Goal: Information Seeking & Learning: Learn about a topic

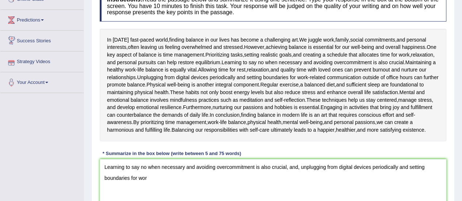
drag, startPoint x: 0, startPoint y: 216, endPoint x: 0, endPoint y: 16, distance: 200.6
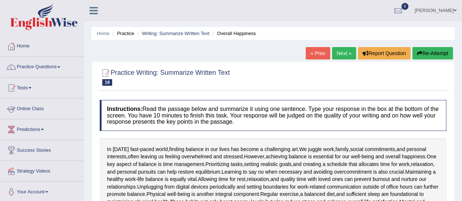
click at [29, 103] on link "Online Class" at bounding box center [41, 108] width 83 height 18
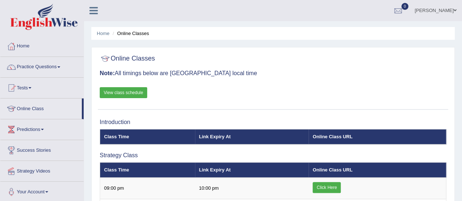
click at [131, 91] on link "View class schedule" at bounding box center [123, 92] width 47 height 11
click at [55, 68] on link "Practice Questions" at bounding box center [41, 66] width 83 height 18
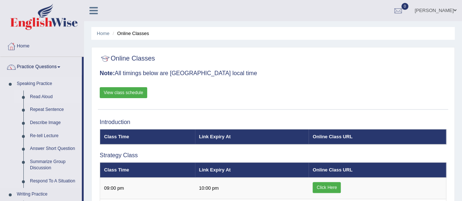
click at [49, 95] on link "Read Aloud" at bounding box center [54, 97] width 55 height 13
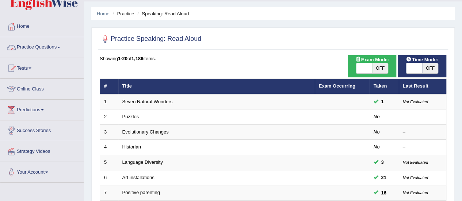
scroll to position [37, 0]
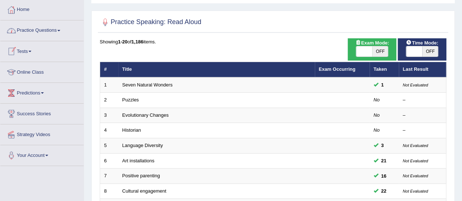
click at [47, 31] on link "Practice Questions" at bounding box center [41, 29] width 83 height 18
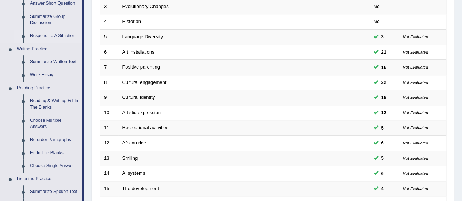
scroll to position [146, 0]
click at [50, 72] on link "Write Essay" at bounding box center [54, 74] width 55 height 13
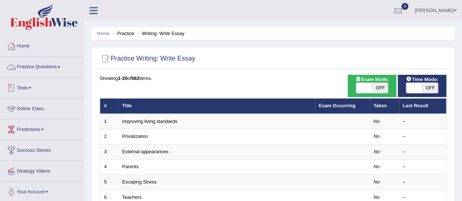
click at [66, 68] on link "Practice Questions" at bounding box center [41, 66] width 83 height 18
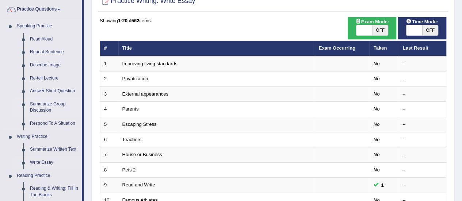
scroll to position [73, 0]
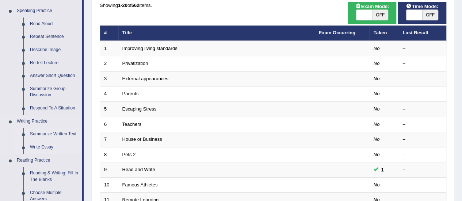
click at [56, 132] on link "Summarize Written Text" at bounding box center [54, 134] width 55 height 13
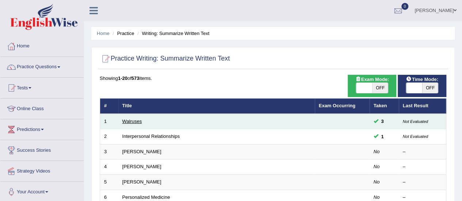
click at [135, 119] on link "Walruses" at bounding box center [132, 121] width 20 height 5
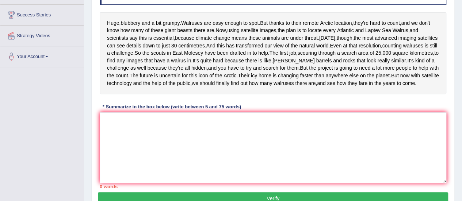
scroll to position [146, 0]
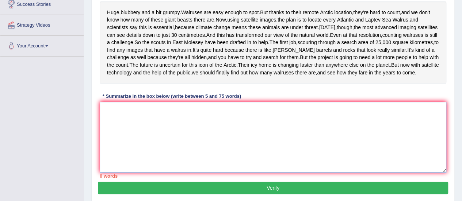
click at [132, 170] on textarea at bounding box center [273, 137] width 347 height 71
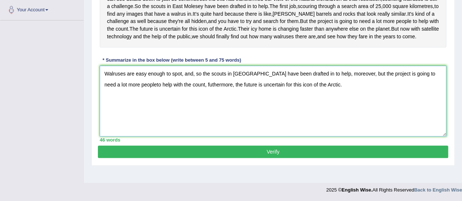
scroll to position [206, 0]
type textarea "Walruses are easy enough to spot, and, so the scouts in East Molesey have been …"
click at [305, 158] on button "Verify" at bounding box center [273, 152] width 350 height 12
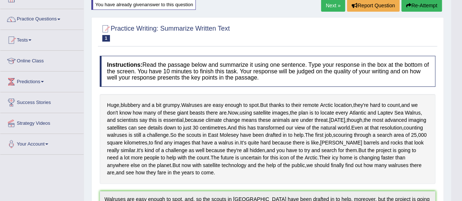
scroll to position [37, 0]
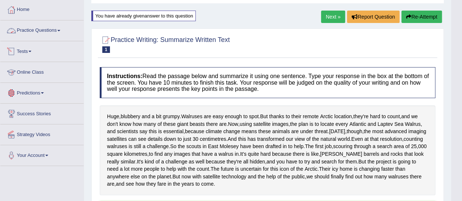
click at [47, 30] on link "Practice Questions" at bounding box center [41, 29] width 83 height 18
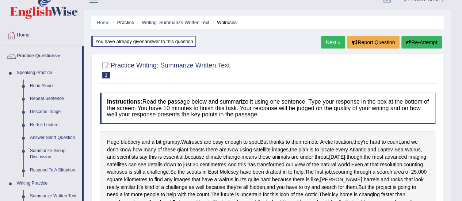
scroll to position [0, 0]
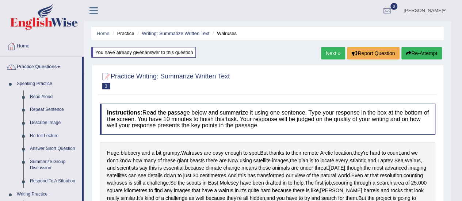
click at [430, 48] on button "Re-Attempt" at bounding box center [422, 53] width 41 height 12
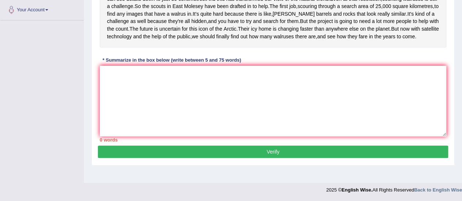
scroll to position [170, 0]
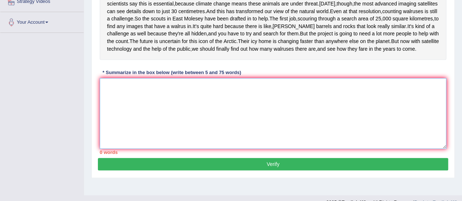
click at [133, 149] on textarea at bounding box center [273, 113] width 347 height 71
type textarea "t"
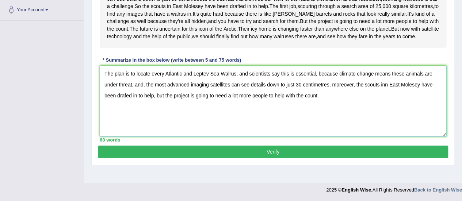
scroll to position [206, 0]
type textarea "The plan is to locate every Atlantic and Leptev Sea Walrus, and scientists say …"
click at [214, 158] on button "Verify" at bounding box center [273, 152] width 350 height 12
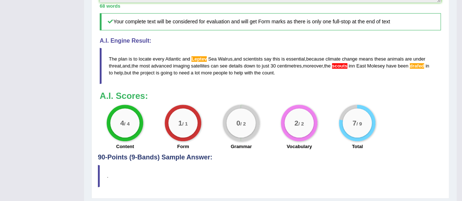
scroll to position [319, 0]
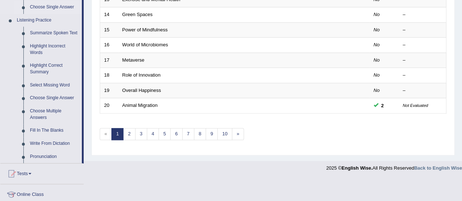
scroll to position [292, 0]
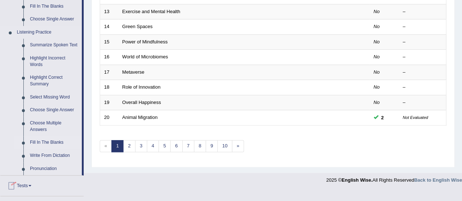
click at [45, 142] on link "Fill In The Blanks" at bounding box center [54, 142] width 55 height 13
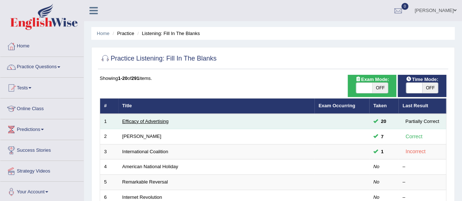
click at [141, 122] on link "Efficacy of Advertising" at bounding box center [145, 121] width 46 height 5
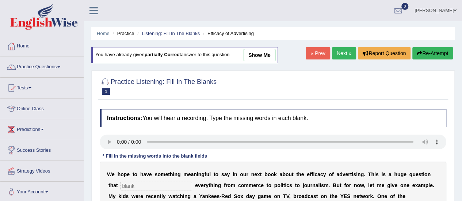
scroll to position [146, 0]
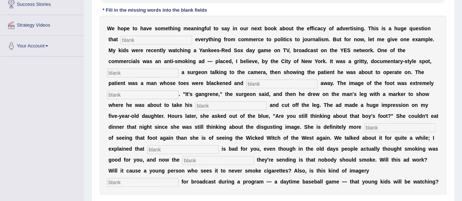
click at [165, 41] on input "text" at bounding box center [157, 40] width 72 height 9
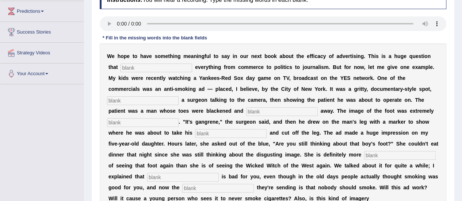
scroll to position [82, 0]
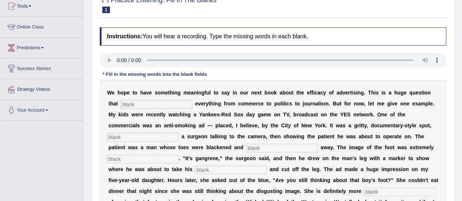
click at [146, 103] on input "text" at bounding box center [157, 104] width 72 height 9
click at [144, 115] on b at bounding box center [144, 115] width 3 height 6
click at [137, 103] on input "text" at bounding box center [157, 104] width 72 height 9
type input "impacts"
click at [156, 139] on input "text" at bounding box center [143, 137] width 72 height 9
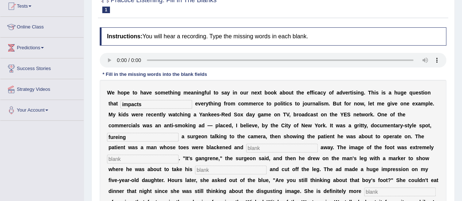
scroll to position [118, 0]
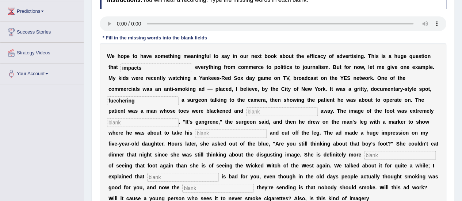
type input "fuechering"
click at [260, 111] on input "text" at bounding box center [282, 111] width 72 height 9
type input "rotting"
click at [142, 121] on input "text" at bounding box center [143, 122] width 72 height 9
drag, startPoint x: 137, startPoint y: 111, endPoint x: 136, endPoint y: 121, distance: 9.6
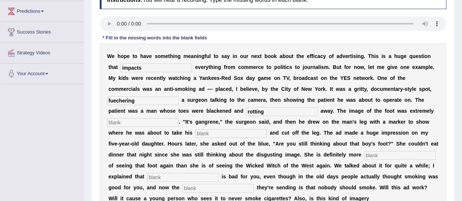
click at [137, 114] on div "W e h o p e t o h a v e s o m e t h i n g m e a n i n g f u l t o s a y i n o u…" at bounding box center [273, 132] width 347 height 179
click at [134, 124] on input "text" at bounding box center [143, 122] width 72 height 9
click at [144, 128] on div "W e h o p e t o h a v e s o m e t h i n g m e a n i n g f u l t o s a y i n o u…" at bounding box center [273, 132] width 347 height 179
click at [137, 122] on input "text" at bounding box center [143, 122] width 72 height 9
click at [125, 122] on input "disgusting" at bounding box center [143, 122] width 72 height 9
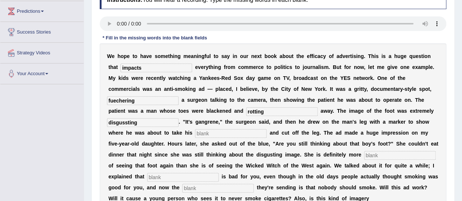
type input "disgussting"
click at [227, 137] on input "text" at bounding box center [231, 133] width 72 height 9
click at [211, 132] on input "text" at bounding box center [231, 133] width 72 height 9
click at [206, 138] on div "W e h o p e t o h a v e s o m e t h i n g m e a n i n g f u l t o s a y i n o u…" at bounding box center [273, 132] width 347 height 179
click at [203, 134] on input "text" at bounding box center [231, 133] width 72 height 9
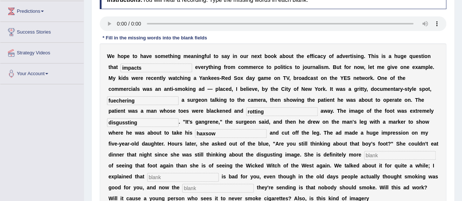
type input "haxsow"
click at [373, 152] on input "text" at bounding box center [400, 155] width 72 height 9
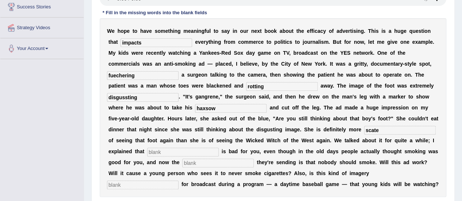
scroll to position [155, 0]
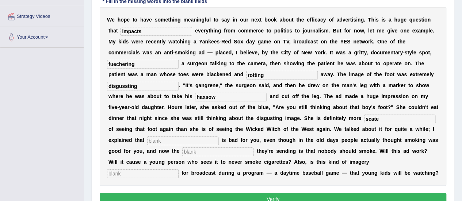
type input "scate"
click at [172, 138] on input "text" at bounding box center [183, 141] width 72 height 9
type input "smoking"
click at [190, 153] on input "text" at bounding box center [218, 152] width 72 height 9
type input "massage"
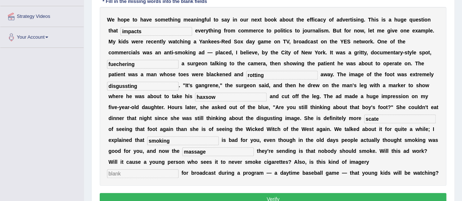
click at [179, 170] on input "text" at bounding box center [143, 174] width 72 height 9
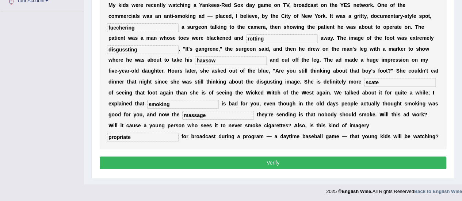
type input "propriate"
click at [367, 158] on button "Verify" at bounding box center [273, 163] width 347 height 12
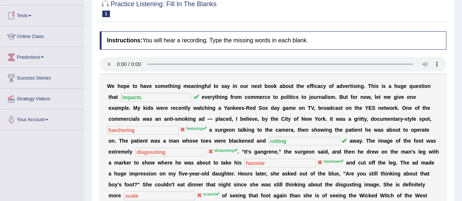
scroll to position [36, 0]
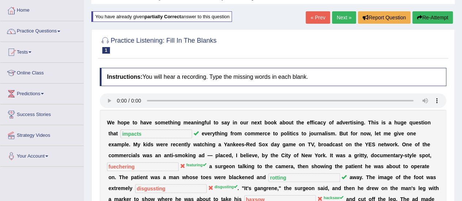
click at [424, 12] on button "Re-Attempt" at bounding box center [432, 17] width 41 height 12
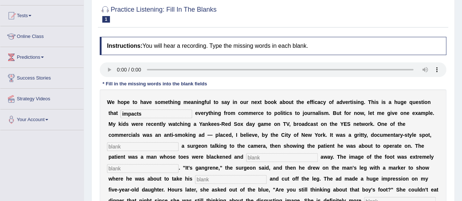
type input "impacts"
click at [134, 147] on input "text" at bounding box center [143, 146] width 72 height 9
type input "fuaturing"
click at [262, 156] on input "text" at bounding box center [282, 157] width 72 height 9
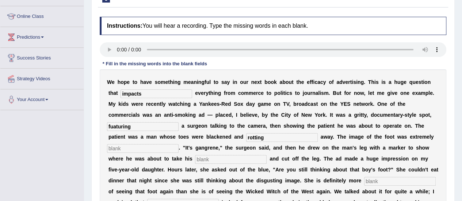
scroll to position [109, 0]
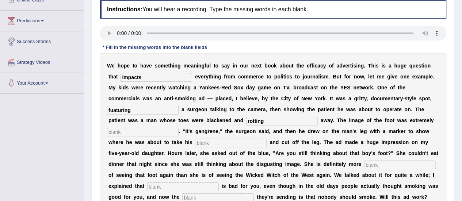
type input "rotting"
click at [142, 133] on input "text" at bounding box center [143, 132] width 72 height 9
type input "disgusting"
click at [236, 142] on input "text" at bounding box center [231, 143] width 72 height 9
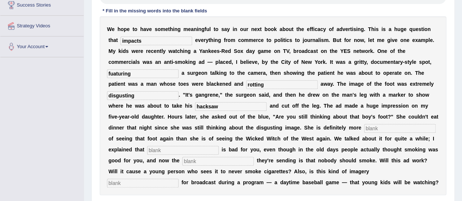
type input "hacksaw"
click at [175, 147] on input "text" at bounding box center [183, 150] width 72 height 9
click at [385, 129] on input "text" at bounding box center [400, 128] width 72 height 9
type input "scate"
click at [191, 157] on input "text" at bounding box center [218, 161] width 72 height 9
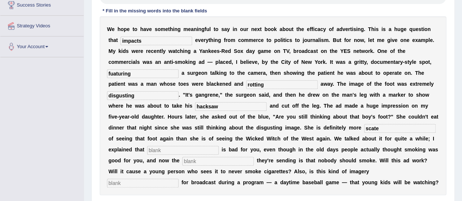
click at [166, 146] on input "text" at bounding box center [183, 150] width 72 height 9
type input "smoking"
click at [193, 158] on input "text" at bounding box center [218, 161] width 72 height 9
type input "massege"
click at [179, 179] on input "text" at bounding box center [143, 183] width 72 height 9
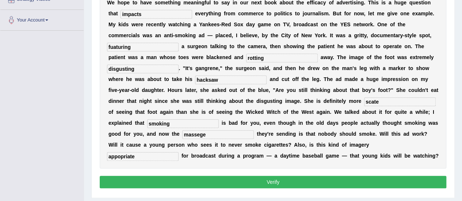
scroll to position [182, 0]
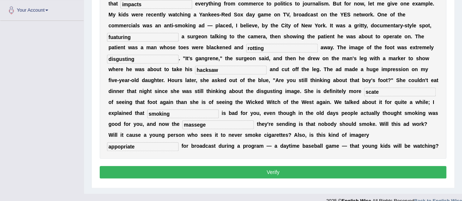
type input "appopriate"
drag, startPoint x: 326, startPoint y: 42, endPoint x: 429, endPoint y: 202, distance: 190.1
click at [370, 166] on button "Verify" at bounding box center [273, 172] width 347 height 12
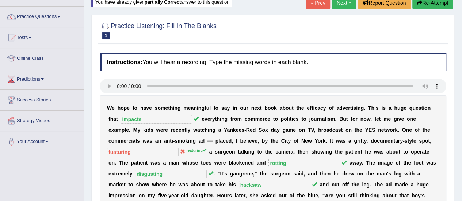
scroll to position [39, 0]
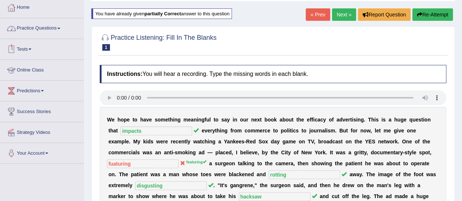
click at [55, 29] on link "Practice Questions" at bounding box center [41, 27] width 83 height 18
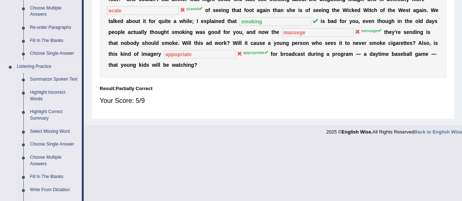
scroll to position [294, 0]
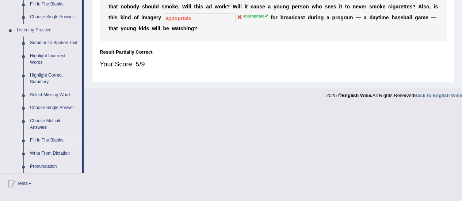
click at [46, 140] on link "Fill In The Blanks" at bounding box center [54, 140] width 55 height 13
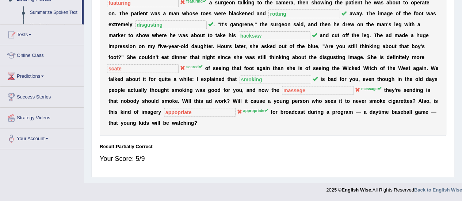
scroll to position [199, 0]
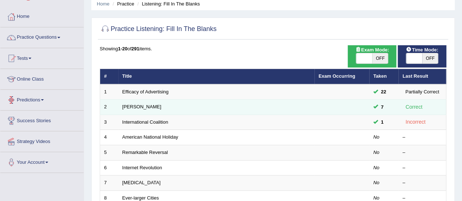
scroll to position [37, 0]
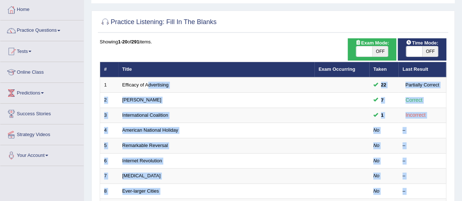
drag, startPoint x: 147, startPoint y: 80, endPoint x: 467, endPoint y: 116, distance: 322.0
click at [462, 117] on html "Toggle navigation Home Practice Questions Speaking Practice Read Aloud Repeat S…" at bounding box center [231, 63] width 462 height 201
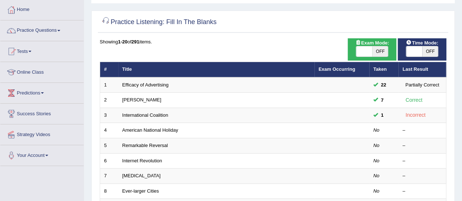
click at [278, 23] on div at bounding box center [273, 22] width 347 height 15
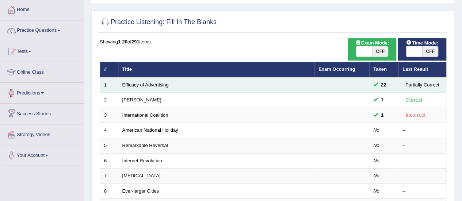
click at [161, 81] on td "Efficacy of Advertising" at bounding box center [216, 84] width 196 height 15
click at [155, 84] on link "Efficacy of Advertising" at bounding box center [145, 84] width 46 height 5
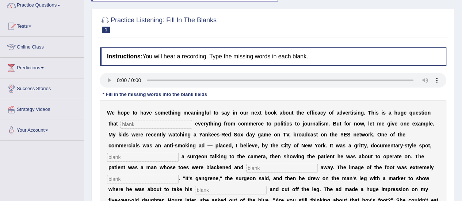
scroll to position [73, 0]
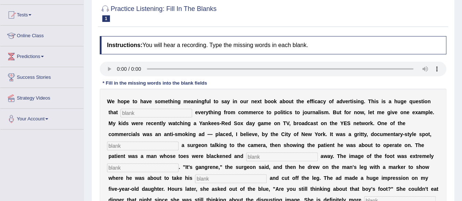
click at [164, 111] on input "text" at bounding box center [157, 113] width 72 height 9
type input "impacts"
click at [134, 150] on div "W e h o p e t o h a v e s o m e t h i n g m e a n i n g f u l t o s a y i n o u…" at bounding box center [273, 178] width 347 height 179
click at [133, 144] on input "text" at bounding box center [143, 146] width 72 height 9
type input "featuring"
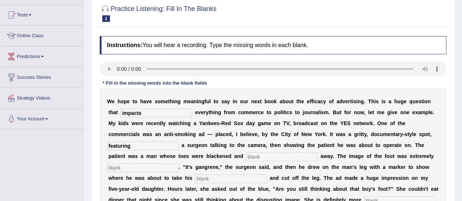
click at [280, 157] on input "text" at bounding box center [282, 157] width 72 height 9
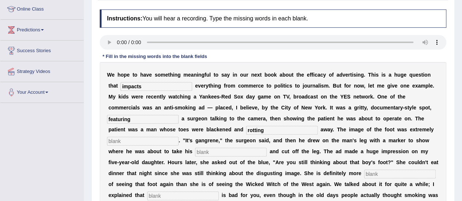
scroll to position [110, 0]
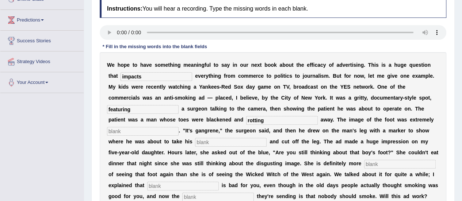
type input "rotting"
click at [119, 130] on input "text" at bounding box center [143, 131] width 72 height 9
type input "disgusting"
click at [241, 144] on input "text" at bounding box center [231, 142] width 72 height 9
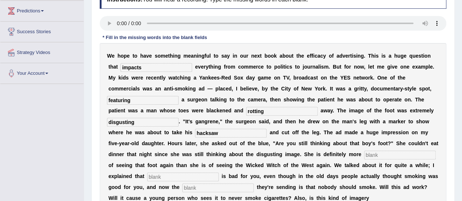
scroll to position [146, 0]
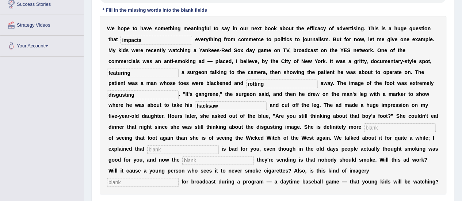
type input "hacksaw"
click at [383, 128] on input "text" at bounding box center [400, 127] width 72 height 9
type input "s"
type input "scured"
click at [183, 150] on input "text" at bounding box center [183, 149] width 72 height 9
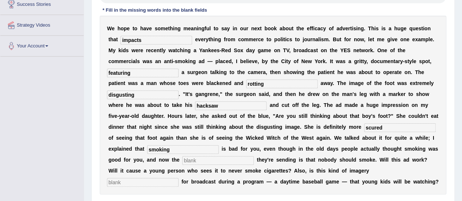
type input "smoking"
click at [208, 161] on input "text" at bounding box center [218, 160] width 72 height 9
type input "massege"
click at [179, 178] on input "text" at bounding box center [143, 182] width 72 height 9
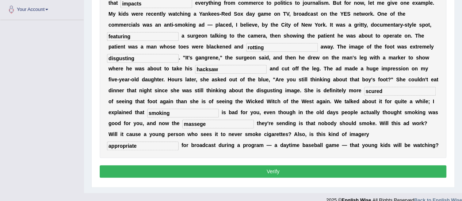
type input "appropriate"
click at [417, 172] on button "Verify" at bounding box center [273, 171] width 347 height 12
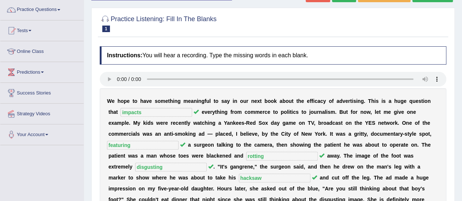
scroll to position [16, 0]
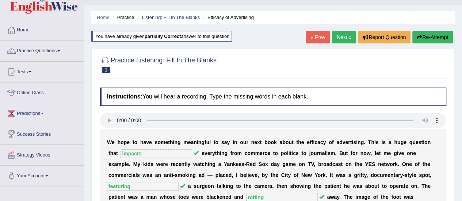
click at [429, 40] on button "Re-Attempt" at bounding box center [432, 37] width 41 height 12
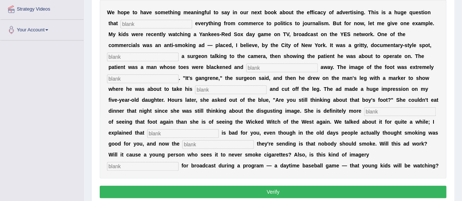
click at [138, 27] on input "text" at bounding box center [157, 24] width 72 height 9
type input "impacts"
click at [154, 57] on input "text" at bounding box center [143, 57] width 72 height 9
type input "featureing"
click at [142, 82] on div "W e h o p e t o h a v e s o m e t h i n g m e a n i n g f u l t o s a y i n o u…" at bounding box center [273, 89] width 347 height 179
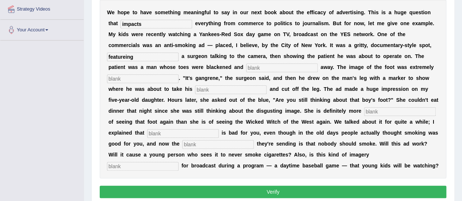
click at [136, 78] on input "text" at bounding box center [143, 79] width 72 height 9
click at [254, 64] on input "text" at bounding box center [282, 68] width 72 height 9
click at [138, 80] on input "text" at bounding box center [143, 79] width 72 height 9
click at [272, 64] on input "hacksaw" at bounding box center [282, 68] width 72 height 9
type input "h"
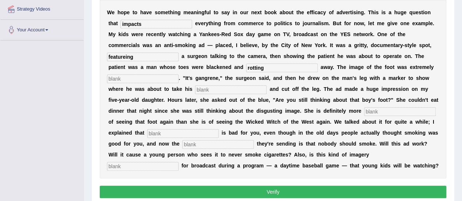
type input "rotting"
click at [143, 80] on input "text" at bounding box center [143, 79] width 72 height 9
type input "disgusting"
click at [212, 90] on input "text" at bounding box center [231, 89] width 72 height 9
type input "hacksaw"
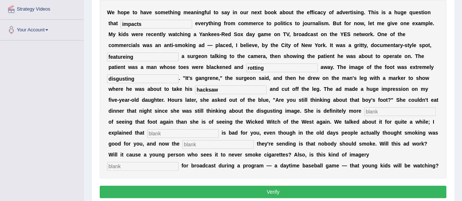
click at [381, 109] on input "text" at bounding box center [400, 111] width 72 height 9
type input "scared"
click at [166, 132] on input "text" at bounding box center [183, 133] width 72 height 9
type input "s"
type input "smoking"
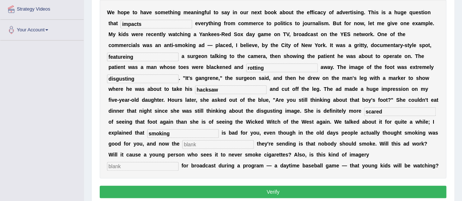
click at [190, 147] on input "text" at bounding box center [218, 144] width 72 height 9
type input "message"
click at [179, 162] on input "text" at bounding box center [143, 166] width 72 height 9
type input "appropriate"
click at [372, 186] on button "Verify" at bounding box center [273, 192] width 347 height 12
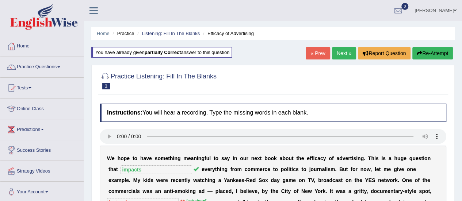
click at [428, 52] on button "Re-Attempt" at bounding box center [432, 53] width 41 height 12
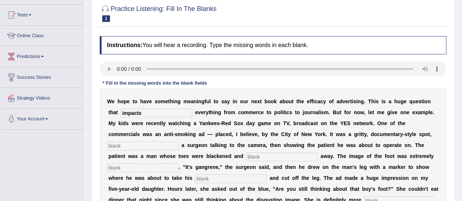
type input "impacts"
click at [144, 145] on input "text" at bounding box center [143, 146] width 72 height 9
type input "featuring"
click at [264, 155] on input "text" at bounding box center [282, 157] width 72 height 9
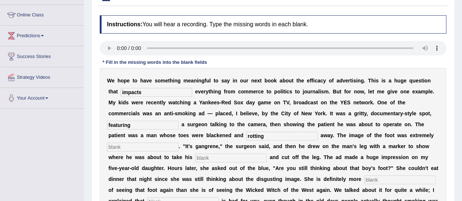
scroll to position [110, 0]
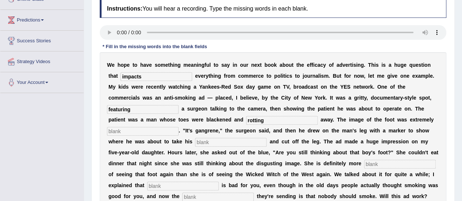
type input "rotting"
click at [123, 133] on input "text" at bounding box center [143, 131] width 72 height 9
type input "disgusting"
click at [221, 141] on input "text" at bounding box center [231, 142] width 72 height 9
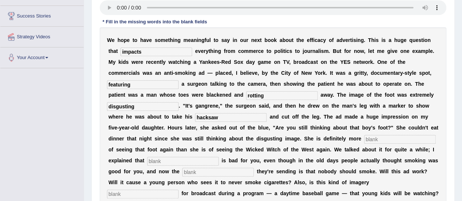
scroll to position [146, 0]
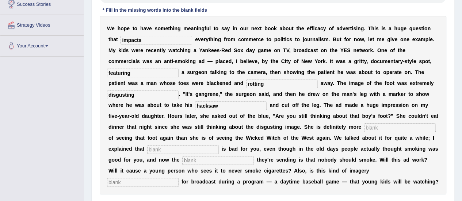
type input "hacksaw"
click at [174, 146] on input "text" at bounding box center [183, 149] width 72 height 9
click at [378, 131] on div "W e h o p e t o h a v e s o m e t h i n g m e a n i n g f u l t o s a y i n o u…" at bounding box center [273, 105] width 347 height 179
click at [379, 129] on input "text" at bounding box center [400, 127] width 72 height 9
type input "scared"
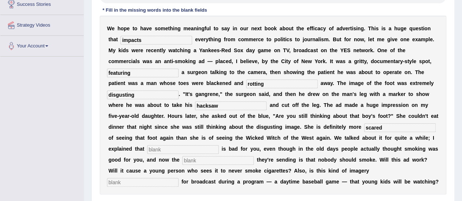
click at [198, 152] on input "text" at bounding box center [183, 149] width 72 height 9
type input "smoking"
click at [193, 163] on input "text" at bounding box center [218, 160] width 72 height 9
type input "message"
click at [179, 178] on input "text" at bounding box center [143, 182] width 72 height 9
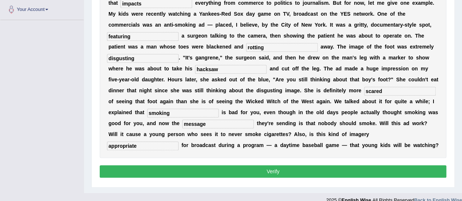
type input "appropriate"
click at [376, 172] on button "Verify" at bounding box center [273, 171] width 347 height 12
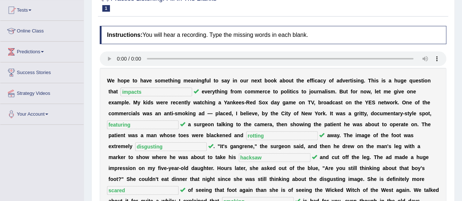
scroll to position [36, 0]
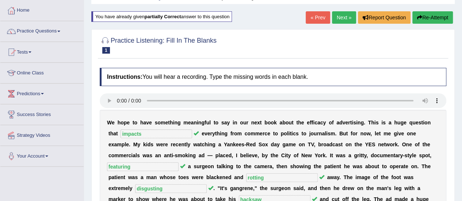
click at [349, 19] on link "Next »" at bounding box center [344, 17] width 24 height 12
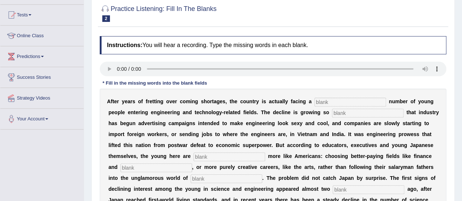
click at [355, 100] on input "text" at bounding box center [351, 102] width 72 height 9
click at [347, 98] on input "text" at bounding box center [351, 102] width 72 height 9
type input "doundaling"
click at [352, 112] on input "text" at bounding box center [368, 113] width 72 height 9
click at [361, 109] on input "text" at bounding box center [368, 113] width 72 height 9
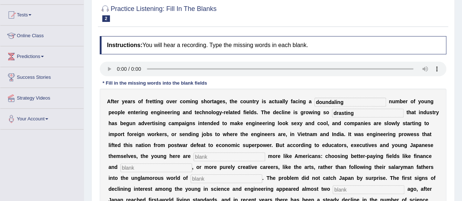
type input "drasting"
click at [219, 148] on div "A f t e r y e a r s o f f r e t t i n g o v e r c o m i n g s h o r t a g e s ,…" at bounding box center [273, 189] width 347 height 201
click at [217, 155] on input "text" at bounding box center [230, 157] width 72 height 9
drag, startPoint x: 205, startPoint y: 156, endPoint x: 204, endPoint y: 163, distance: 6.6
click at [204, 163] on div "A f t e r y e a r s o f f r e t t i n g o v e r c o m i n g s h o r t a g e s ,…" at bounding box center [273, 189] width 347 height 201
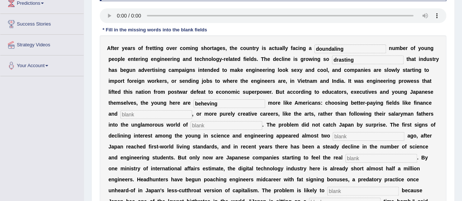
scroll to position [110, 0]
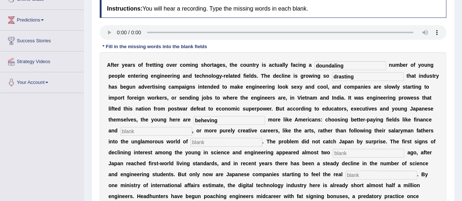
type input "beheving"
click at [158, 130] on input "text" at bounding box center [157, 131] width 72 height 9
click at [136, 128] on input "text" at bounding box center [157, 131] width 72 height 9
type input "medicine"
click at [205, 140] on input "text" at bounding box center [227, 142] width 72 height 9
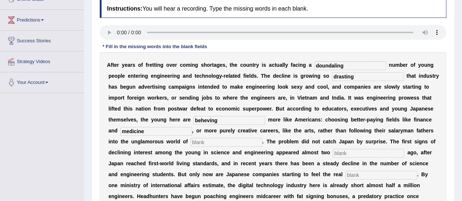
click at [101, 27] on div "Instructions: You will hear a recording. Type the missing words in each blank. …" at bounding box center [273, 137] width 350 height 283
click at [209, 142] on input "text" at bounding box center [227, 142] width 72 height 9
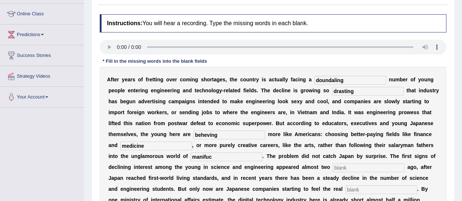
scroll to position [73, 0]
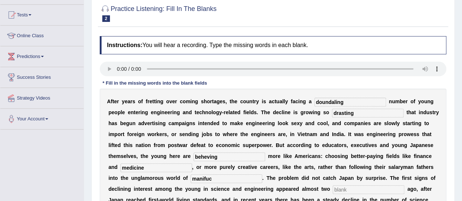
type input "manifuc"
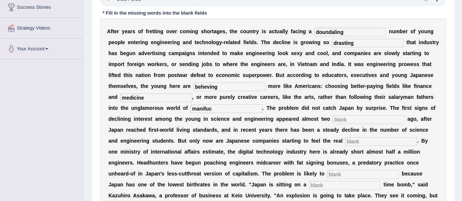
scroll to position [146, 0]
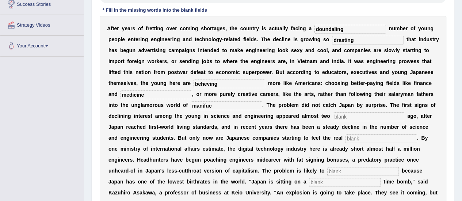
click at [343, 118] on input "text" at bounding box center [369, 117] width 72 height 9
type input "decide"
click at [356, 141] on input "text" at bounding box center [382, 138] width 72 height 9
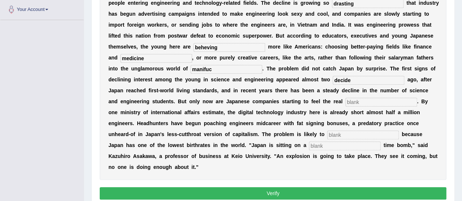
click at [340, 136] on input "text" at bounding box center [363, 135] width 72 height 9
type input "twpwad"
click at [332, 144] on input "text" at bounding box center [345, 146] width 72 height 9
type input "demograpic"
click at [327, 181] on div "Instructions: You will hear a recording. Type the missing words in each blank. …" at bounding box center [273, 64] width 350 height 283
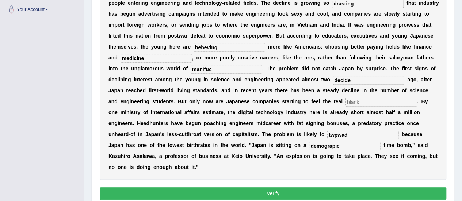
click at [324, 184] on div "Instructions: You will hear a recording. Type the missing words in each blank. …" at bounding box center [273, 64] width 350 height 283
click at [323, 189] on button "Verify" at bounding box center [273, 193] width 347 height 12
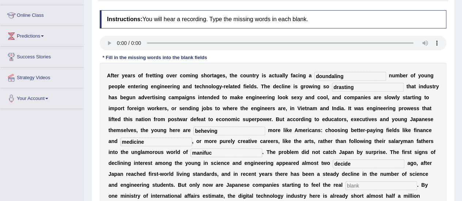
scroll to position [105, 0]
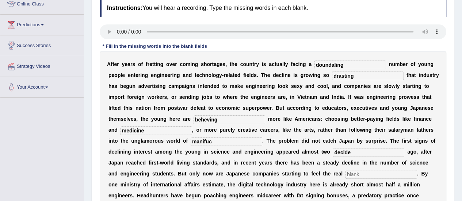
click at [356, 170] on input "text" at bounding box center [382, 174] width 72 height 9
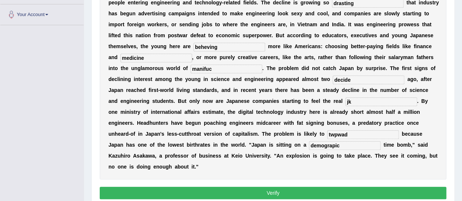
scroll to position [178, 0]
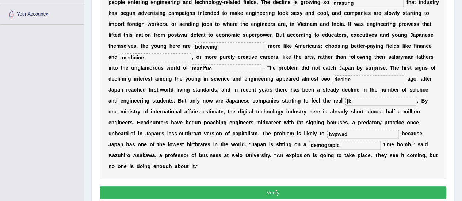
type input "jk"
click at [309, 194] on button "Verify" at bounding box center [273, 193] width 347 height 12
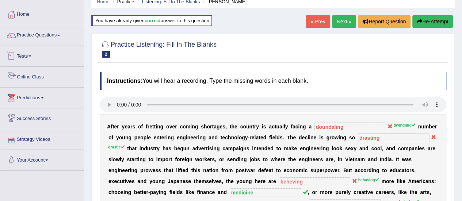
scroll to position [0, 0]
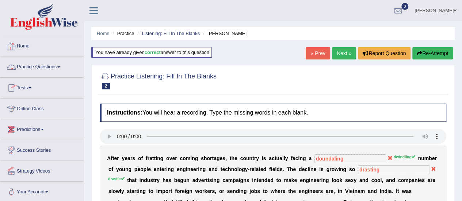
click at [26, 46] on link "Home" at bounding box center [41, 45] width 83 height 18
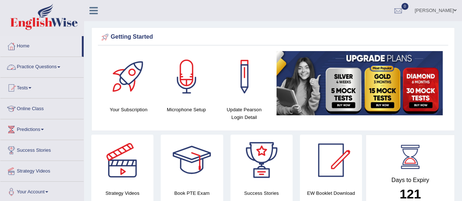
click at [49, 63] on link "Practice Questions" at bounding box center [41, 66] width 83 height 18
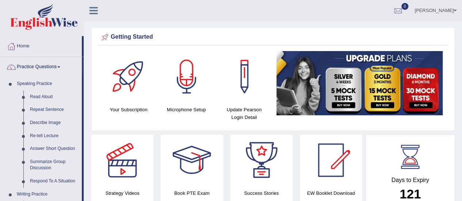
scroll to position [37, 0]
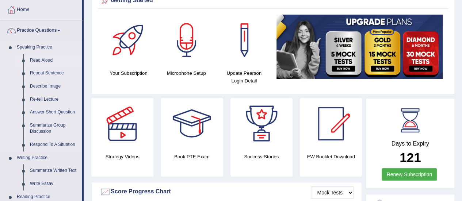
click at [38, 62] on link "Read Aloud" at bounding box center [54, 60] width 55 height 13
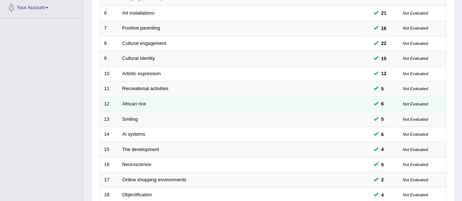
scroll to position [73, 0]
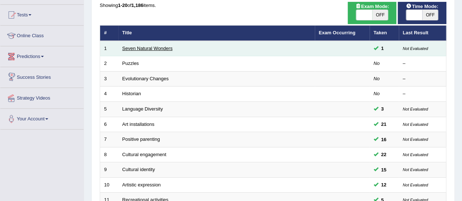
click at [124, 50] on link "Seven Natural Wonders" at bounding box center [147, 48] width 50 height 5
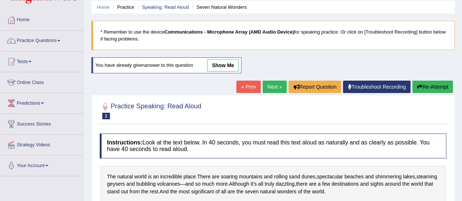
scroll to position [73, 0]
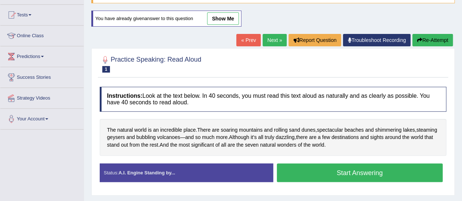
click at [312, 174] on button "Start Answering" at bounding box center [360, 173] width 166 height 19
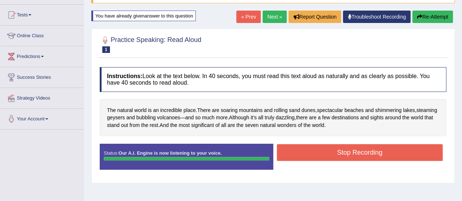
click at [321, 149] on button "Stop Recording" at bounding box center [360, 152] width 166 height 17
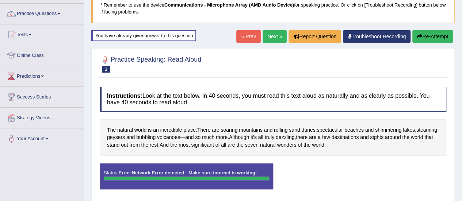
scroll to position [37, 0]
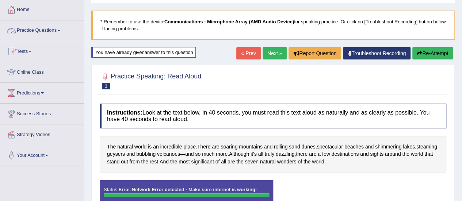
click at [54, 30] on link "Practice Questions" at bounding box center [41, 29] width 83 height 18
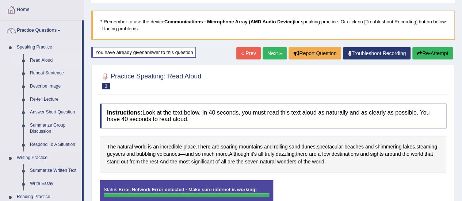
click at [47, 60] on link "Read Aloud" at bounding box center [54, 60] width 55 height 13
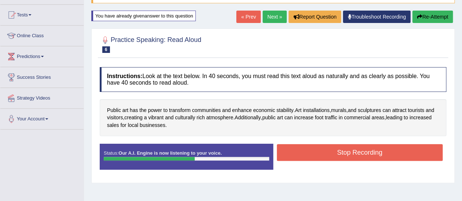
click at [331, 156] on div "Status: Our A.I. Engine is now listening to your voice. Start Answering Stop Re…" at bounding box center [273, 160] width 347 height 33
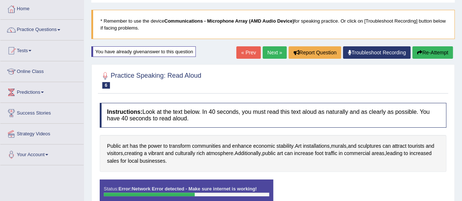
scroll to position [36, 0]
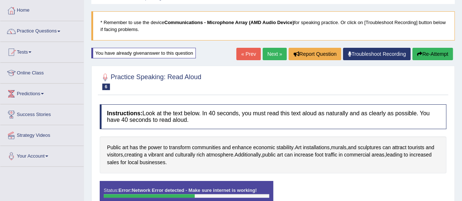
click at [430, 54] on button "Re-Attempt" at bounding box center [432, 54] width 41 height 12
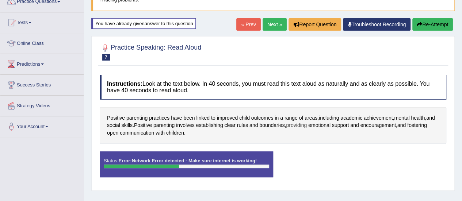
scroll to position [37, 0]
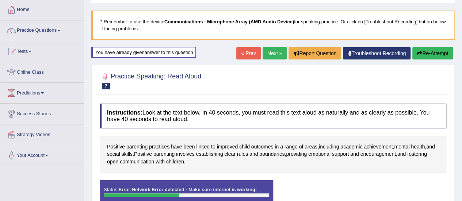
click at [434, 55] on button "Re-Attempt" at bounding box center [432, 53] width 41 height 12
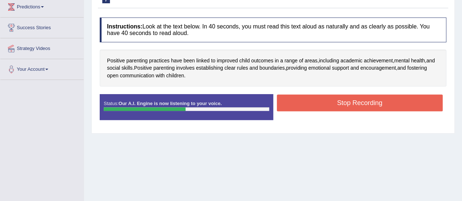
click at [336, 106] on button "Stop Recording" at bounding box center [360, 103] width 166 height 17
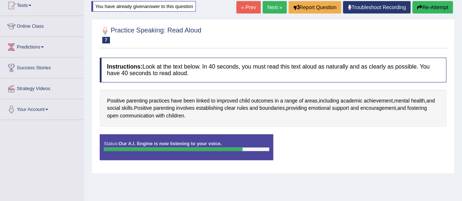
scroll to position [50, 0]
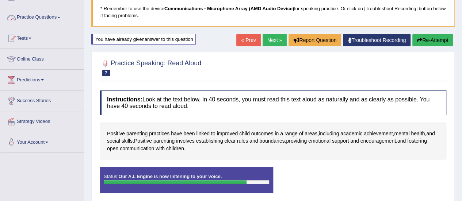
click at [63, 12] on link "Practice Questions" at bounding box center [41, 16] width 83 height 18
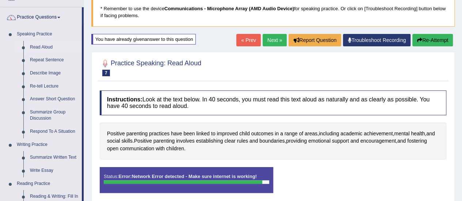
click at [40, 46] on link "Read Aloud" at bounding box center [54, 47] width 55 height 13
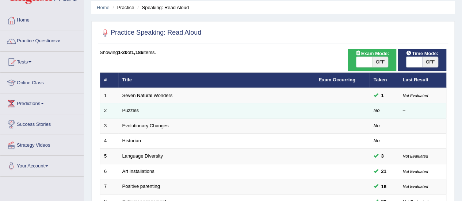
scroll to position [37, 0]
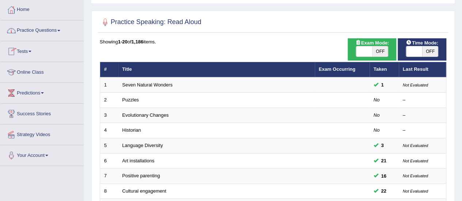
click at [58, 29] on link "Practice Questions" at bounding box center [41, 29] width 83 height 18
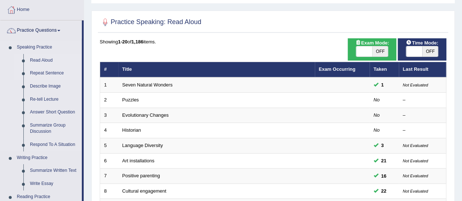
click at [41, 73] on link "Repeat Sentence" at bounding box center [54, 73] width 55 height 13
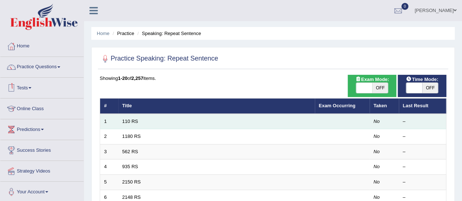
click at [133, 125] on td "110 RS" at bounding box center [216, 121] width 197 height 15
click at [130, 120] on link "110 RS" at bounding box center [130, 121] width 16 height 5
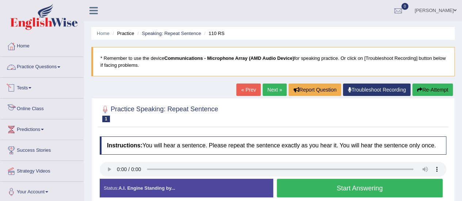
click at [45, 67] on link "Practice Questions" at bounding box center [41, 66] width 83 height 18
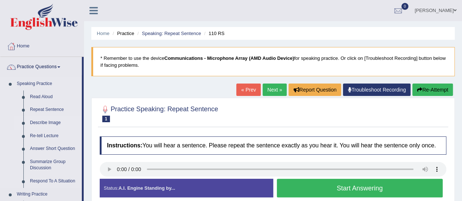
click at [48, 120] on link "Describe Image" at bounding box center [54, 123] width 55 height 13
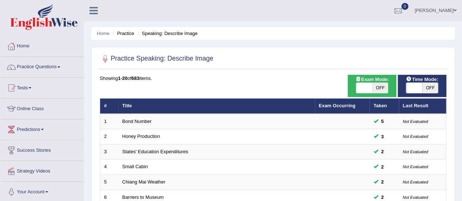
click at [144, 120] on link "Bond Number" at bounding box center [136, 121] width 29 height 5
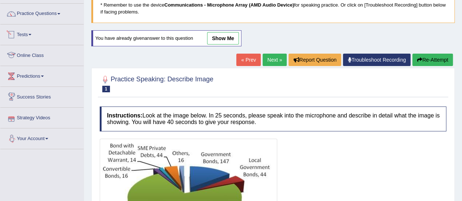
scroll to position [37, 0]
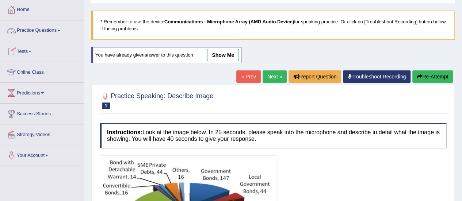
click at [56, 27] on link "Practice Questions" at bounding box center [41, 29] width 83 height 18
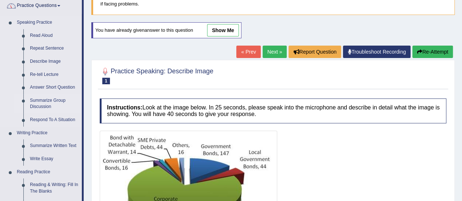
scroll to position [73, 0]
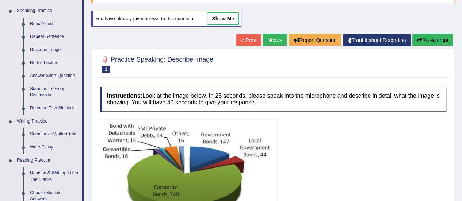
click at [45, 62] on link "Re-tell Lecture" at bounding box center [54, 63] width 55 height 13
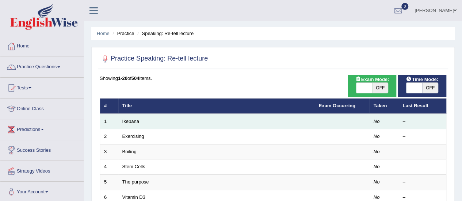
click at [136, 118] on td "Ikebana" at bounding box center [216, 121] width 197 height 15
click at [132, 119] on link "Ikebana" at bounding box center [130, 121] width 17 height 5
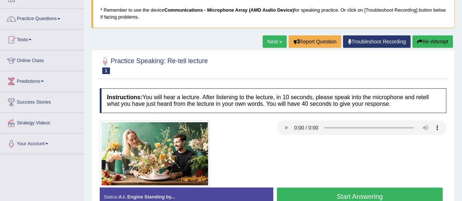
scroll to position [37, 0]
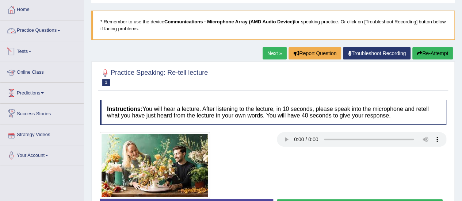
click at [60, 28] on link "Practice Questions" at bounding box center [41, 29] width 83 height 18
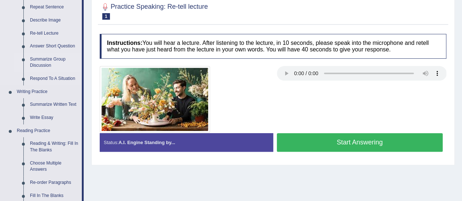
scroll to position [110, 0]
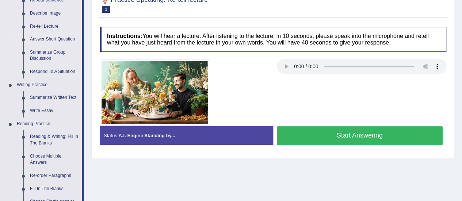
click at [52, 37] on link "Answer Short Question" at bounding box center [54, 39] width 55 height 13
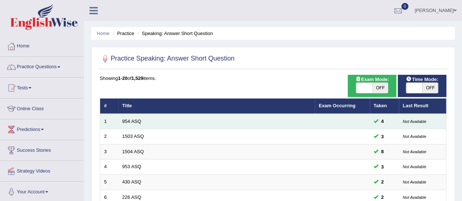
click at [129, 128] on td "954 ASQ" at bounding box center [216, 121] width 197 height 15
click at [127, 122] on link "954 ASQ" at bounding box center [131, 121] width 19 height 5
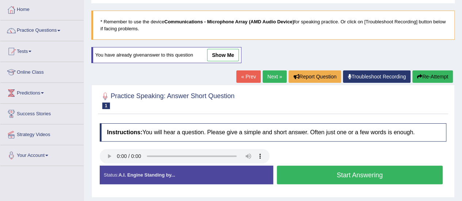
click at [303, 175] on button "Start Answering" at bounding box center [360, 175] width 166 height 19
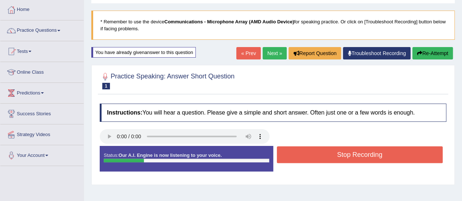
click at [303, 153] on button "Stop Recording" at bounding box center [360, 154] width 166 height 17
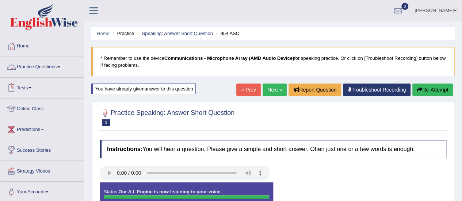
click at [61, 69] on link "Practice Questions" at bounding box center [41, 66] width 83 height 18
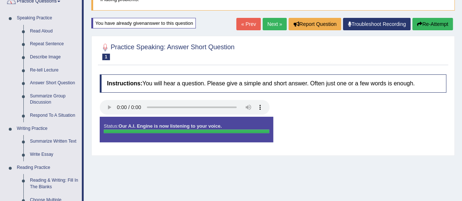
scroll to position [73, 0]
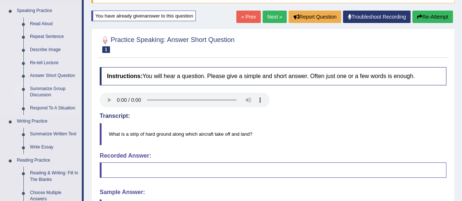
click at [51, 87] on link "Summarize Group Discussion" at bounding box center [54, 92] width 55 height 19
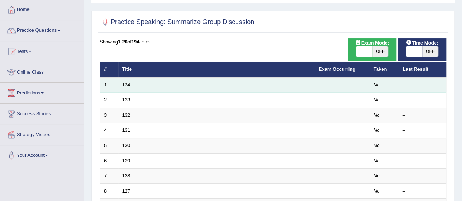
drag, startPoint x: 0, startPoint y: 0, endPoint x: 119, endPoint y: 82, distance: 145.0
click at [119, 82] on td "134" at bounding box center [216, 84] width 197 height 15
click at [126, 84] on link "134" at bounding box center [126, 84] width 8 height 5
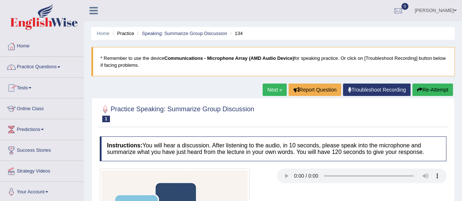
click at [59, 66] on link "Practice Questions" at bounding box center [41, 66] width 83 height 18
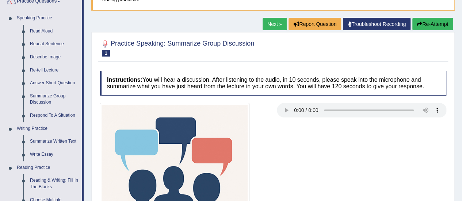
scroll to position [73, 0]
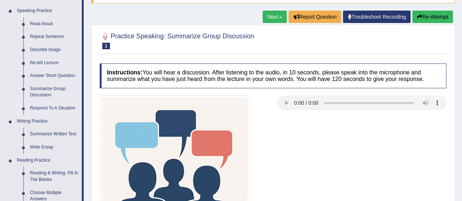
click at [50, 106] on link "Respond To A Situation" at bounding box center [54, 108] width 55 height 13
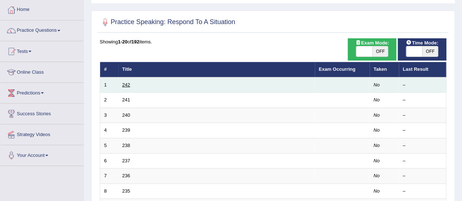
click at [123, 83] on link "242" at bounding box center [126, 84] width 8 height 5
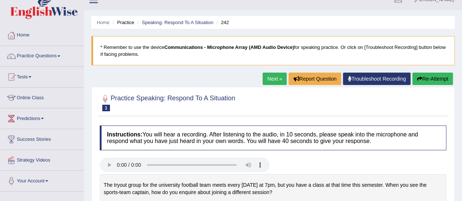
scroll to position [9, 0]
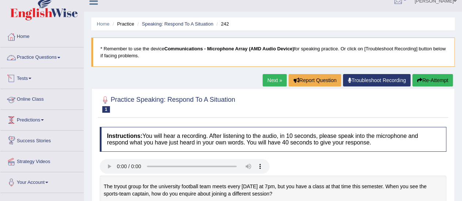
click at [57, 58] on link "Practice Questions" at bounding box center [41, 56] width 83 height 18
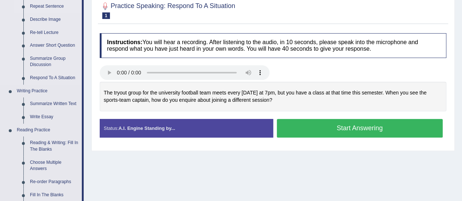
scroll to position [119, 0]
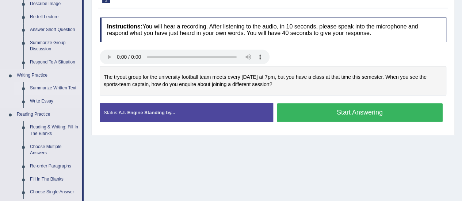
click at [47, 84] on link "Summarize Written Text" at bounding box center [54, 88] width 55 height 13
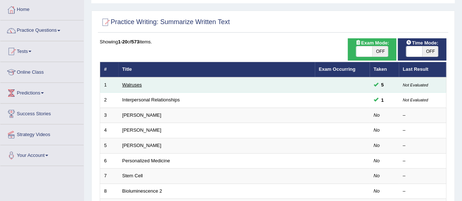
click at [131, 84] on link "Walruses" at bounding box center [132, 84] width 20 height 5
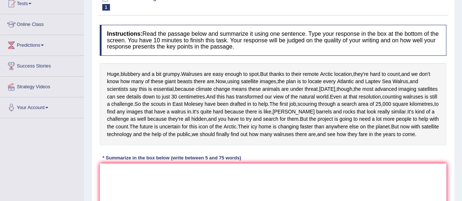
scroll to position [73, 0]
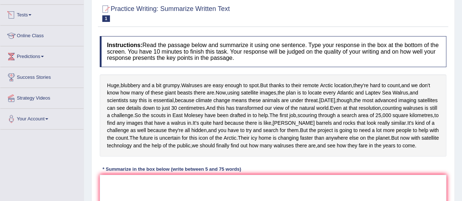
click at [34, 18] on link "Tests" at bounding box center [41, 14] width 83 height 18
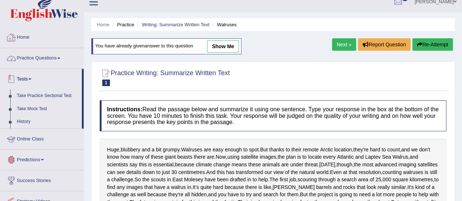
scroll to position [0, 0]
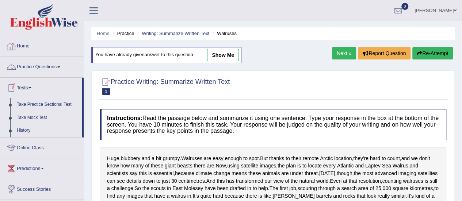
click at [48, 68] on link "Practice Questions" at bounding box center [41, 66] width 83 height 18
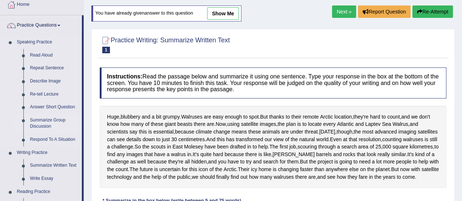
scroll to position [73, 0]
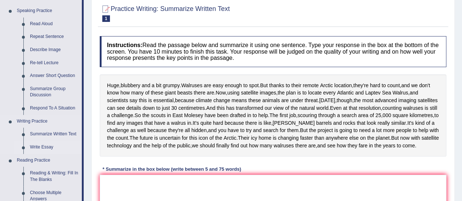
click at [56, 149] on link "Write Essay" at bounding box center [54, 147] width 55 height 13
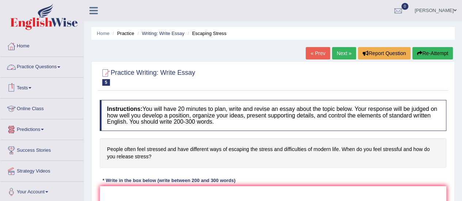
click at [66, 64] on link "Practice Questions" at bounding box center [41, 66] width 83 height 18
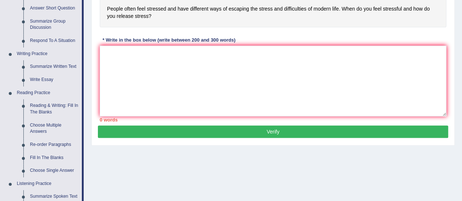
scroll to position [146, 0]
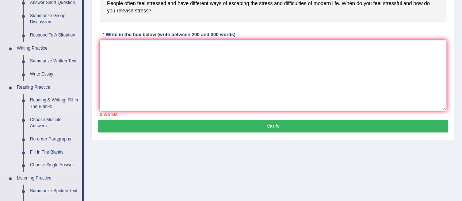
click at [45, 104] on link "Reading & Writing: Fill In The Blanks" at bounding box center [54, 103] width 55 height 19
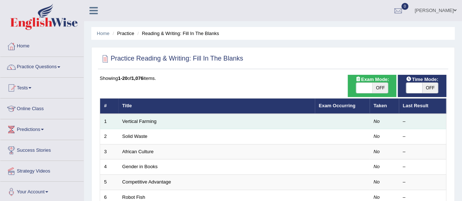
click at [150, 118] on td "Vertical Farming" at bounding box center [216, 121] width 197 height 15
click at [140, 121] on link "Vertical Farming" at bounding box center [139, 121] width 34 height 5
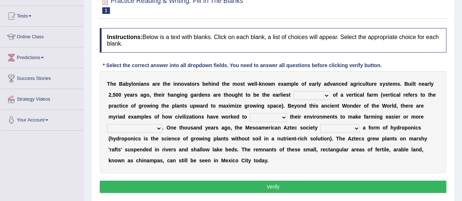
scroll to position [73, 0]
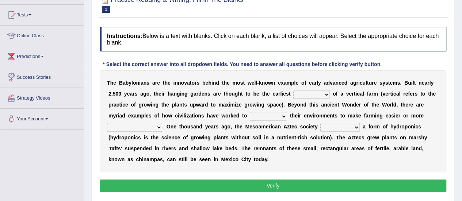
click at [319, 91] on select "prototype failure discredit protocol" at bounding box center [311, 94] width 37 height 9
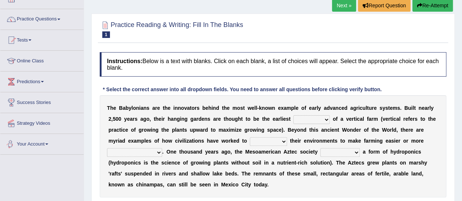
scroll to position [37, 0]
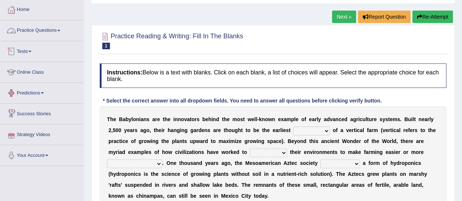
click at [59, 32] on link "Practice Questions" at bounding box center [41, 29] width 83 height 18
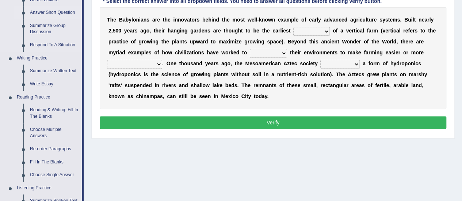
scroll to position [146, 0]
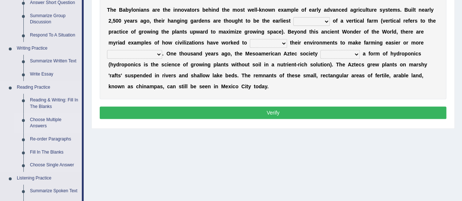
click at [53, 118] on link "Choose Multiple Answers" at bounding box center [54, 123] width 55 height 19
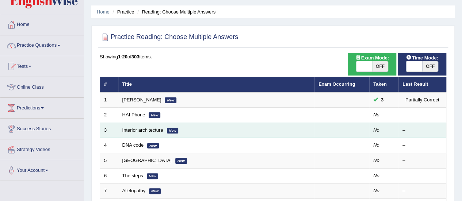
scroll to position [37, 0]
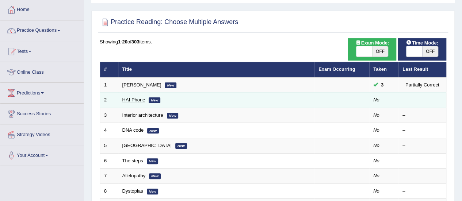
click at [131, 99] on link "HAI Phone" at bounding box center [133, 99] width 23 height 5
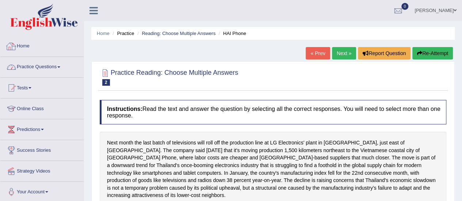
click at [56, 62] on link "Practice Questions" at bounding box center [41, 66] width 83 height 18
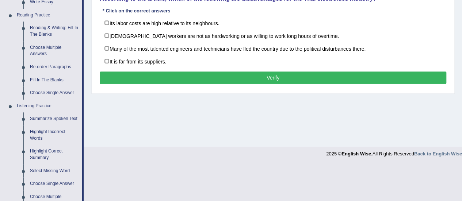
scroll to position [219, 0]
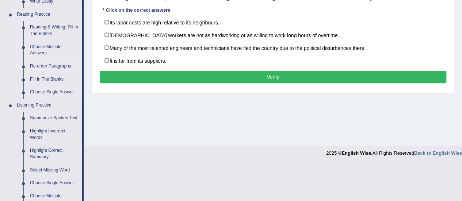
click at [48, 66] on link "Re-order Paragraphs" at bounding box center [54, 66] width 55 height 13
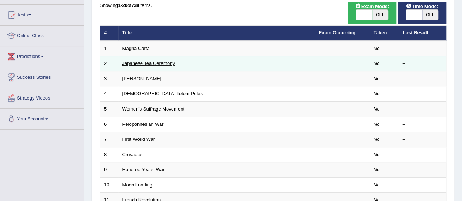
click at [148, 64] on link "Japanese Tea Ceremony" at bounding box center [148, 63] width 53 height 5
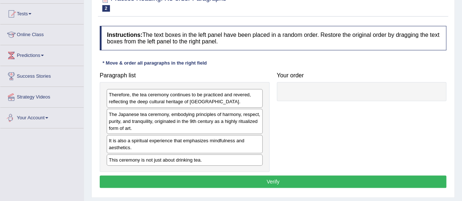
scroll to position [73, 0]
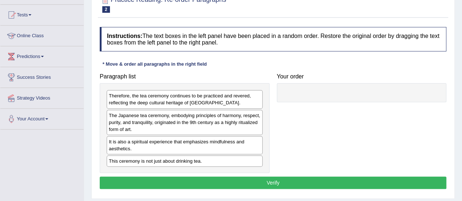
click at [43, 39] on link "Online Class" at bounding box center [41, 35] width 83 height 18
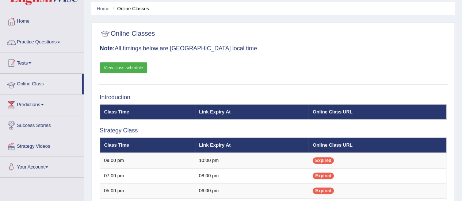
scroll to position [37, 0]
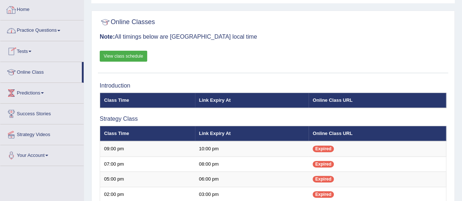
click at [64, 35] on link "Practice Questions" at bounding box center [41, 29] width 83 height 18
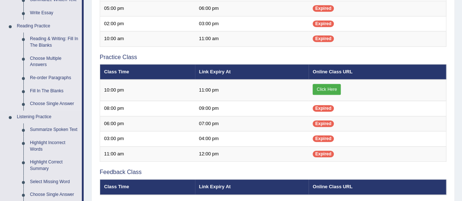
scroll to position [219, 0]
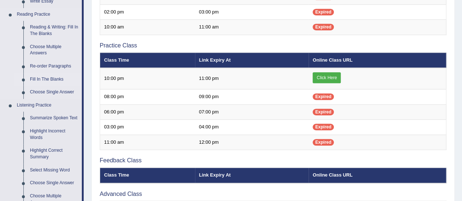
click at [41, 79] on link "Fill In The Blanks" at bounding box center [54, 79] width 55 height 13
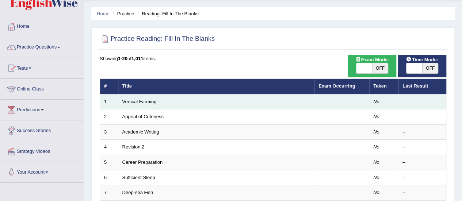
scroll to position [37, 0]
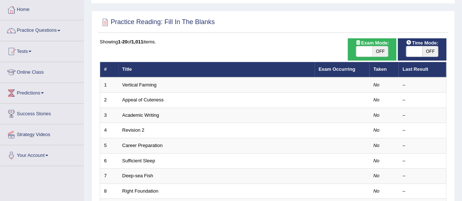
click at [146, 76] on th "Title" at bounding box center [216, 69] width 196 height 15
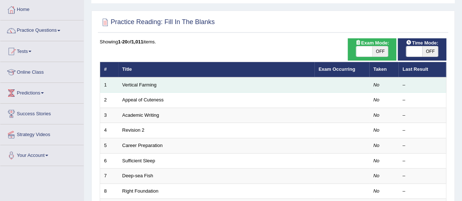
click at [146, 81] on td "Vertical Farming" at bounding box center [216, 84] width 196 height 15
click at [144, 82] on link "Vertical Farming" at bounding box center [139, 84] width 34 height 5
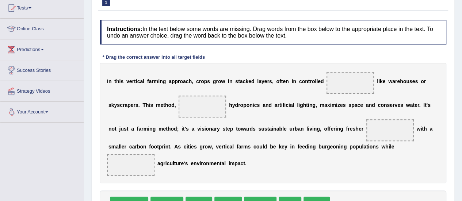
scroll to position [37, 0]
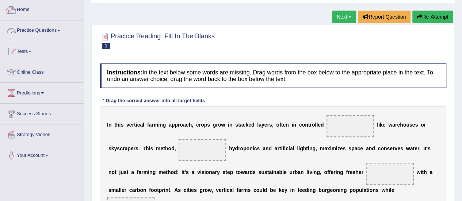
click at [60, 33] on link "Practice Questions" at bounding box center [41, 29] width 83 height 18
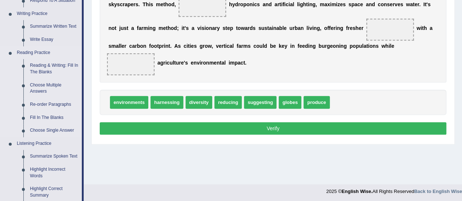
scroll to position [183, 0]
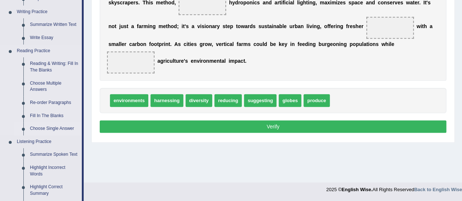
click at [51, 123] on link "Choose Single Answer" at bounding box center [54, 128] width 55 height 13
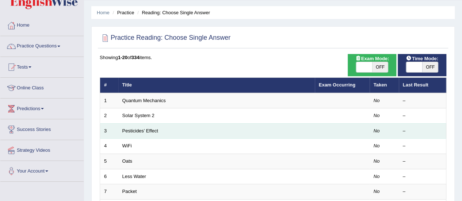
scroll to position [37, 0]
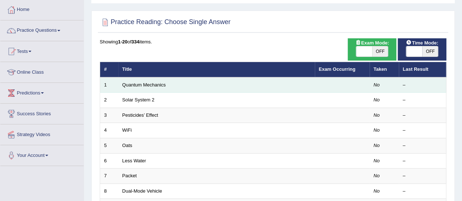
click at [144, 90] on td "Quantum Mechanics" at bounding box center [216, 84] width 197 height 15
click at [144, 87] on link "Quantum Mechanics" at bounding box center [143, 84] width 43 height 5
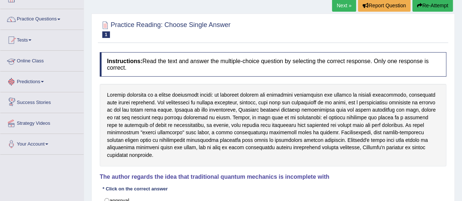
scroll to position [37, 0]
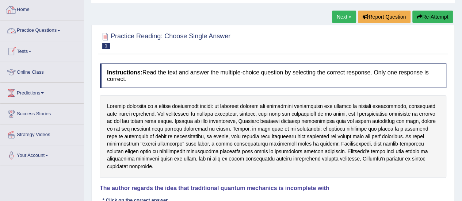
click at [58, 25] on link "Practice Questions" at bounding box center [41, 29] width 83 height 18
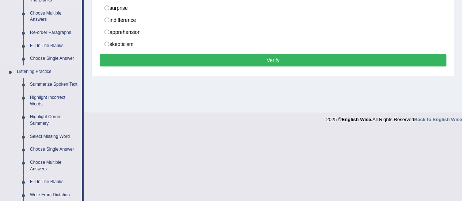
scroll to position [292, 0]
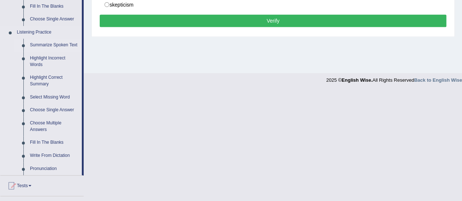
click at [34, 45] on link "Summarize Spoken Text" at bounding box center [54, 45] width 55 height 13
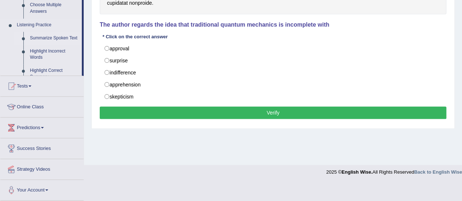
scroll to position [182, 0]
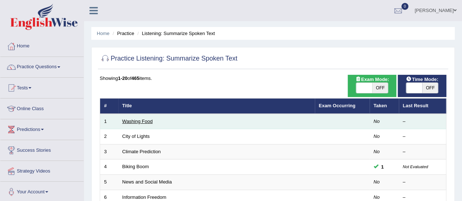
click at [144, 123] on link "Washing Food" at bounding box center [137, 121] width 30 height 5
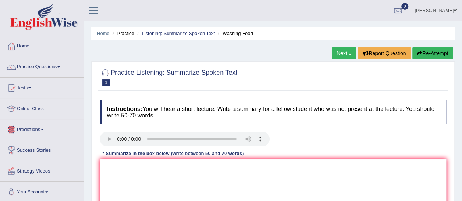
drag, startPoint x: 0, startPoint y: 0, endPoint x: 0, endPoint y: 218, distance: 218.5
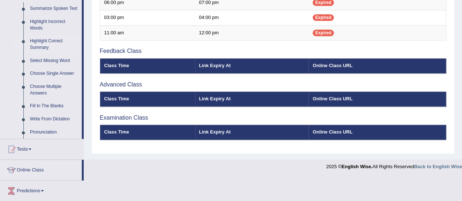
scroll to position [292, 0]
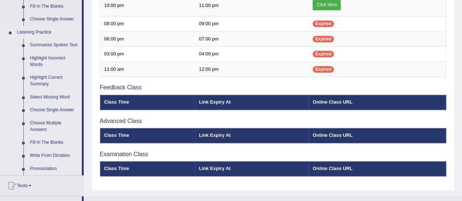
click at [50, 41] on link "Summarize Spoken Text" at bounding box center [54, 45] width 55 height 13
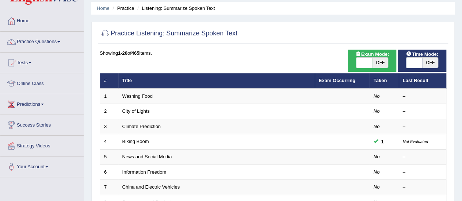
scroll to position [37, 0]
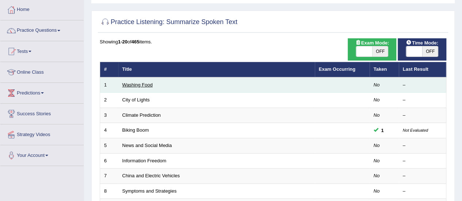
click at [132, 84] on link "Washing Food" at bounding box center [137, 84] width 30 height 5
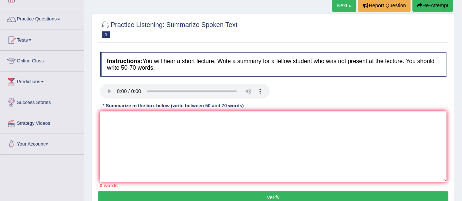
scroll to position [37, 0]
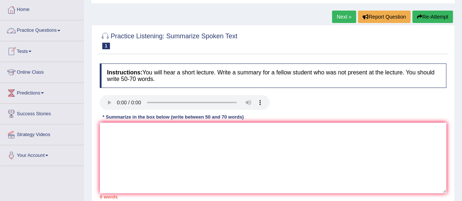
click at [58, 30] on link "Practice Questions" at bounding box center [41, 29] width 83 height 18
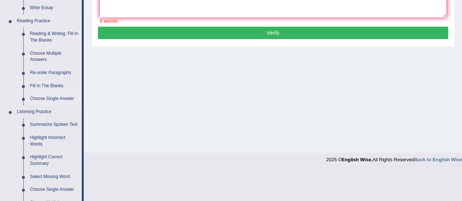
scroll to position [219, 0]
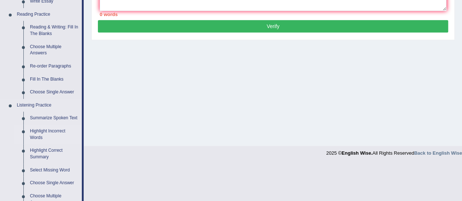
click at [41, 130] on link "Highlight Incorrect Words" at bounding box center [54, 134] width 55 height 19
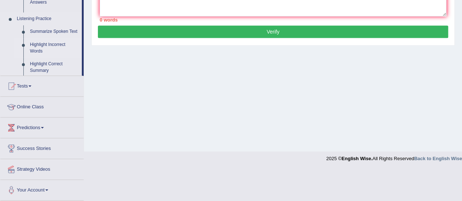
scroll to position [182, 0]
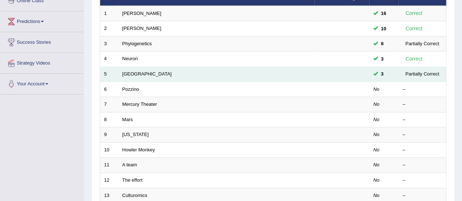
scroll to position [110, 0]
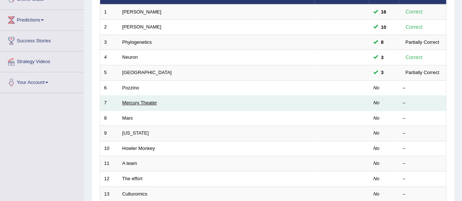
click at [140, 103] on link "Mercury Theater" at bounding box center [139, 102] width 35 height 5
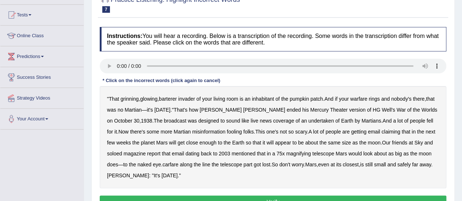
click at [164, 104] on div "" That grinning , glowing , barterer invader of your living room is an inhabita…" at bounding box center [273, 137] width 347 height 102
click at [168, 107] on b "Halloween" at bounding box center [163, 110] width 16 height 6
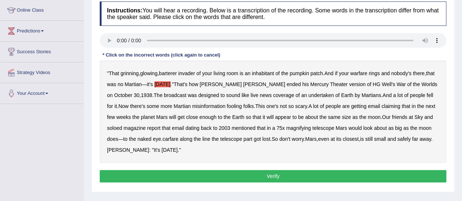
scroll to position [110, 0]
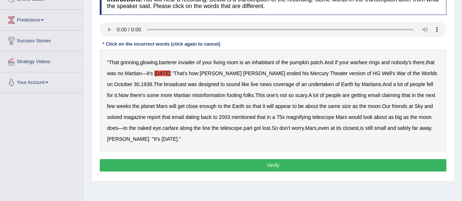
click at [209, 162] on button "Verify" at bounding box center [273, 165] width 347 height 12
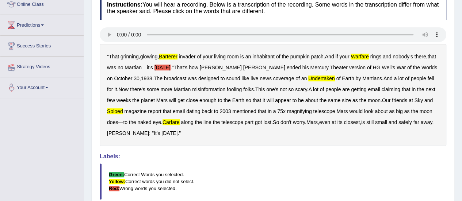
scroll to position [37, 0]
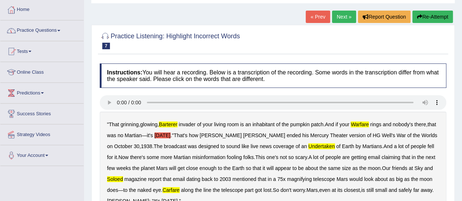
click at [52, 31] on link "Practice Questions" at bounding box center [41, 29] width 83 height 18
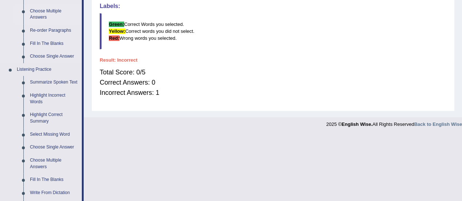
scroll to position [256, 0]
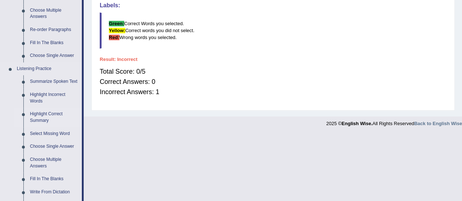
click at [58, 117] on link "Highlight Correct Summary" at bounding box center [54, 117] width 55 height 19
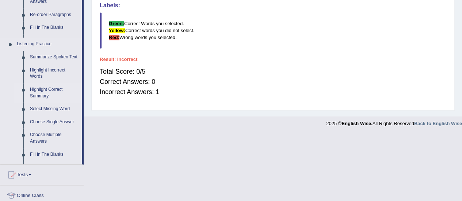
scroll to position [146, 0]
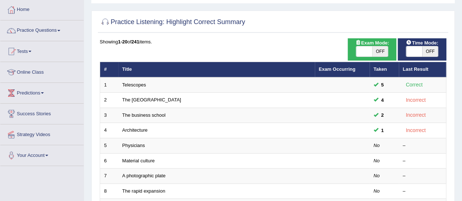
click at [147, 111] on td "The business school" at bounding box center [216, 115] width 197 height 15
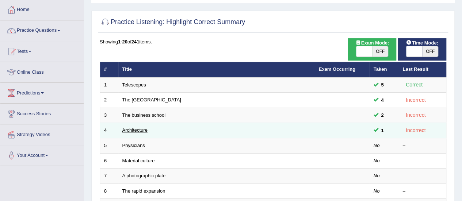
click at [136, 129] on link "Architecture" at bounding box center [134, 130] width 25 height 5
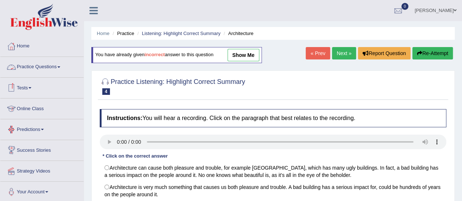
click at [52, 70] on link "Practice Questions" at bounding box center [41, 66] width 83 height 18
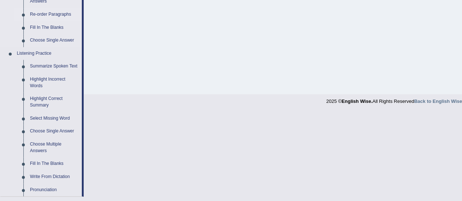
scroll to position [292, 0]
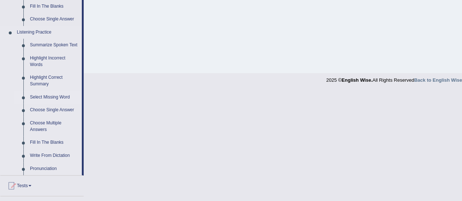
click at [57, 100] on link "Select Missing Word" at bounding box center [54, 97] width 55 height 13
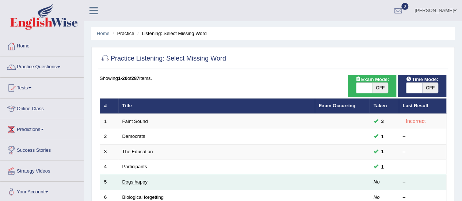
click at [138, 182] on link "Dogs happy" at bounding box center [134, 181] width 25 height 5
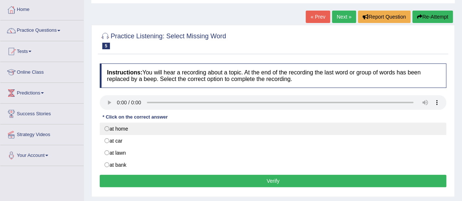
click at [106, 127] on label "at home" at bounding box center [273, 129] width 347 height 12
radio input "true"
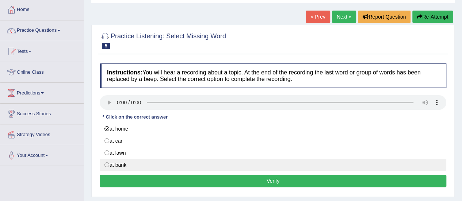
click at [133, 168] on label "at bank" at bounding box center [273, 165] width 347 height 12
radio input "true"
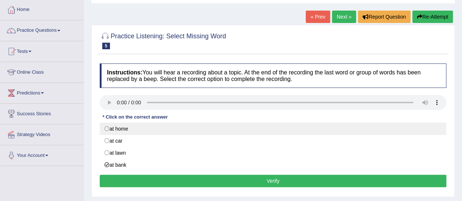
click at [107, 131] on label "at home" at bounding box center [273, 129] width 347 height 12
radio input "true"
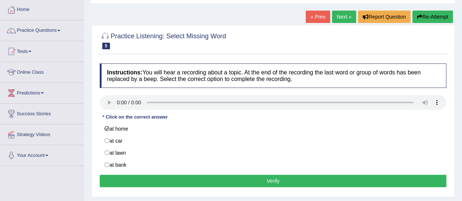
drag, startPoint x: 122, startPoint y: 180, endPoint x: 123, endPoint y: 175, distance: 5.2
click at [123, 178] on button "Verify" at bounding box center [273, 181] width 347 height 12
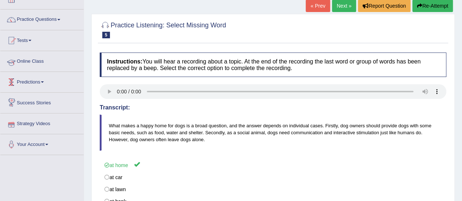
scroll to position [37, 0]
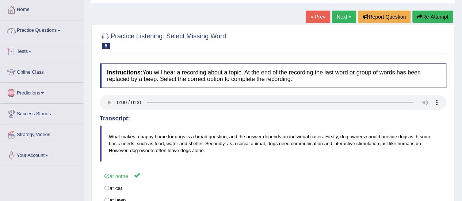
click at [56, 37] on link "Practice Questions" at bounding box center [41, 29] width 83 height 18
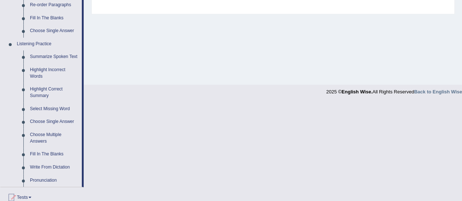
scroll to position [292, 0]
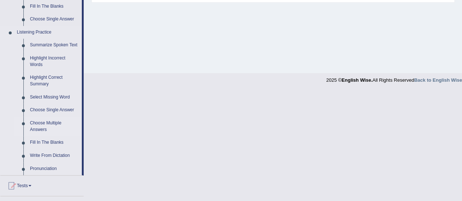
click at [50, 123] on link "Choose Multiple Answers" at bounding box center [54, 126] width 55 height 19
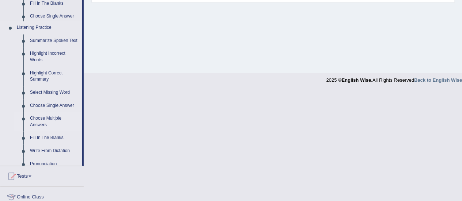
scroll to position [182, 0]
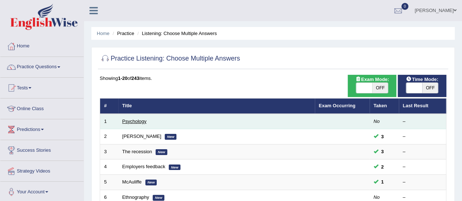
click at [142, 122] on link "Psychology" at bounding box center [134, 121] width 24 height 5
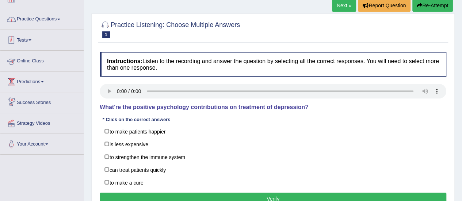
scroll to position [37, 0]
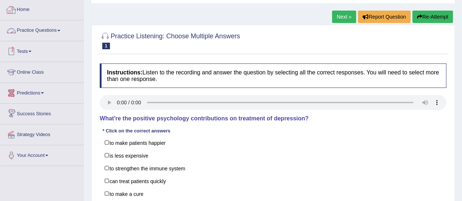
click at [64, 27] on link "Practice Questions" at bounding box center [41, 29] width 83 height 18
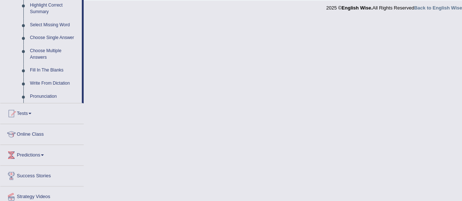
scroll to position [365, 0]
click at [47, 65] on link "Fill In The Blanks" at bounding box center [54, 69] width 55 height 13
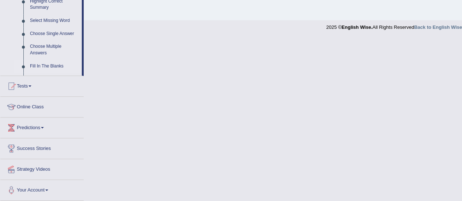
scroll to position [211, 0]
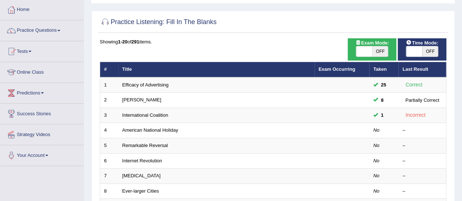
scroll to position [37, 0]
click at [57, 27] on link "Practice Questions" at bounding box center [41, 29] width 83 height 18
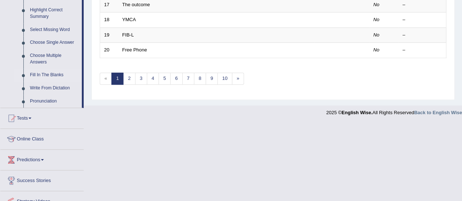
scroll to position [365, 0]
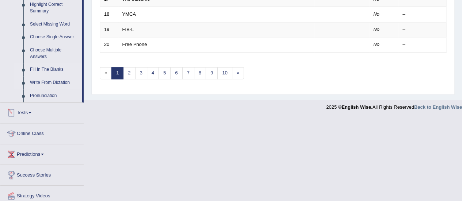
click at [58, 79] on link "Write From Dictation" at bounding box center [54, 82] width 55 height 13
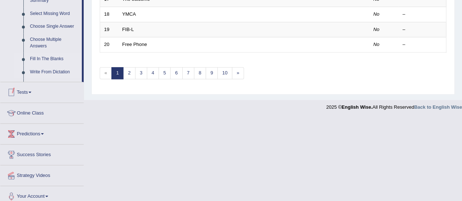
scroll to position [279, 0]
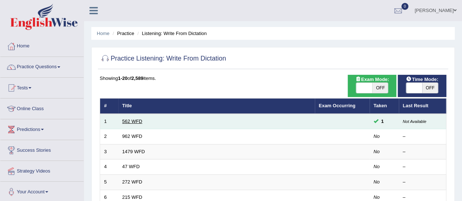
click at [122, 122] on link "562 WFD" at bounding box center [132, 121] width 20 height 5
